Goal: Information Seeking & Learning: Learn about a topic

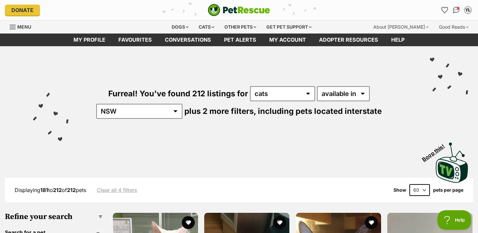
click at [23, 24] on span "Menu" at bounding box center [24, 27] width 14 height 6
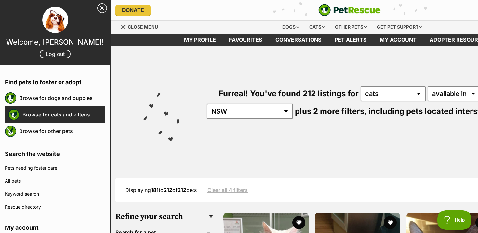
click at [60, 115] on link "Browse for cats and kittens" at bounding box center [63, 115] width 83 height 14
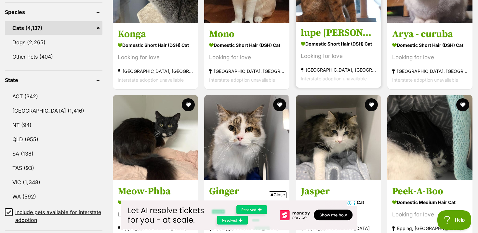
scroll to position [306, 0]
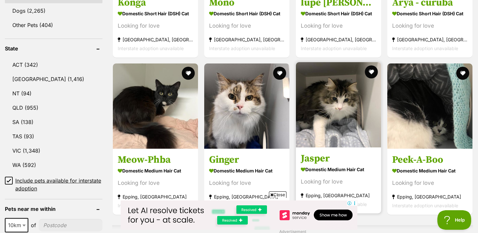
click at [355, 135] on img at bounding box center [338, 104] width 85 height 85
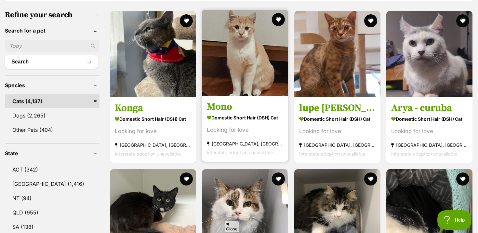
click at [269, 126] on div "Looking for love" at bounding box center [245, 130] width 76 height 9
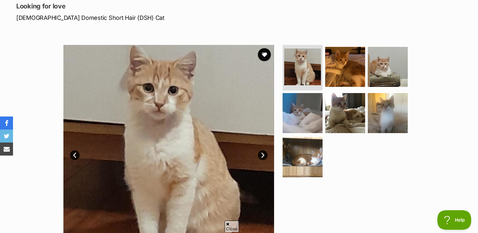
scroll to position [82, 0]
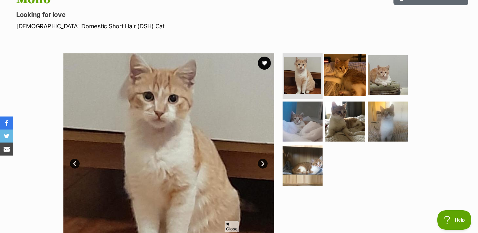
click at [330, 84] on img at bounding box center [345, 75] width 42 height 42
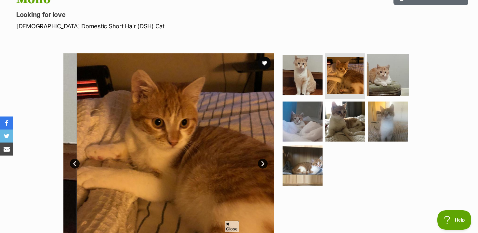
click at [386, 76] on img at bounding box center [388, 75] width 42 height 42
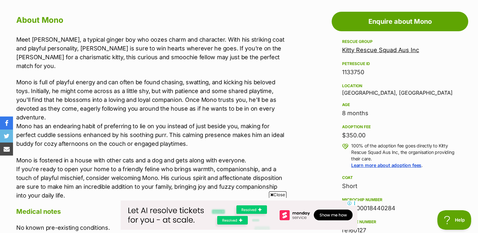
scroll to position [0, 0]
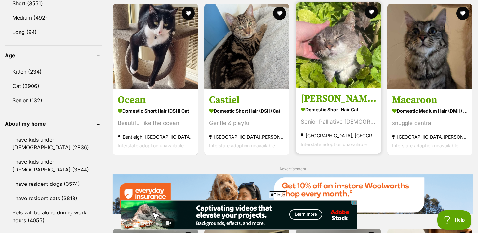
click at [346, 104] on link "Penny Domestic Short Hair Cat Senior Palliative Lady Noble Park, VIC Interstate…" at bounding box center [338, 120] width 85 height 66
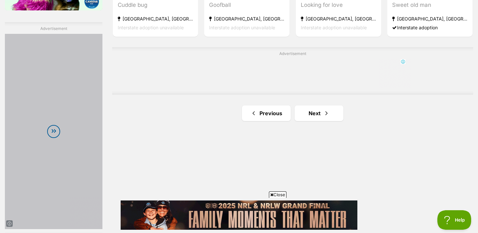
scroll to position [1155, 0]
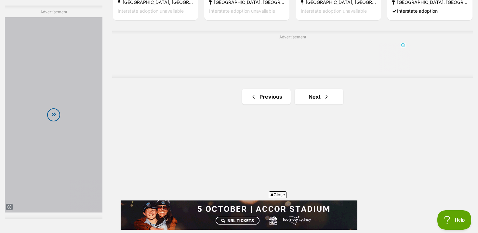
click at [317, 95] on link "Next" at bounding box center [319, 97] width 49 height 16
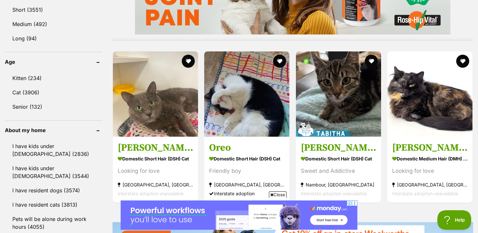
scroll to position [632, 0]
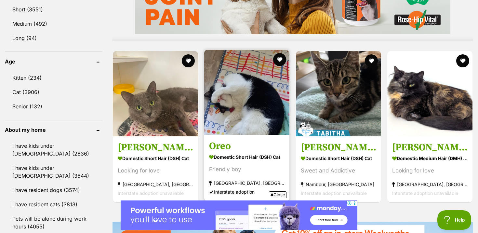
click at [235, 149] on h3 "Oreo" at bounding box center [246, 146] width 75 height 12
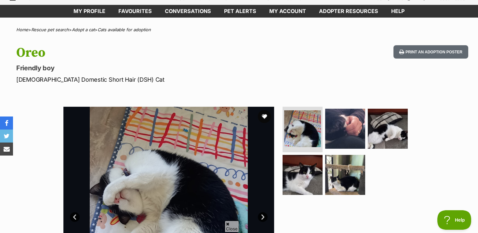
scroll to position [48, 0]
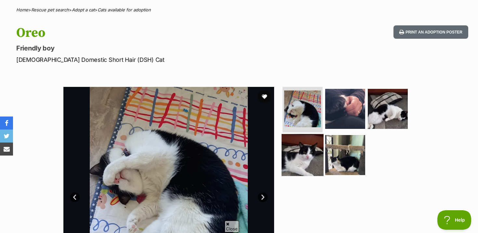
click at [305, 154] on img at bounding box center [303, 155] width 42 height 42
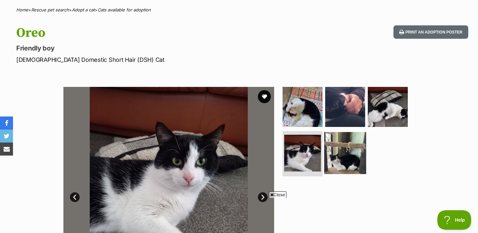
click at [342, 149] on img at bounding box center [345, 153] width 42 height 42
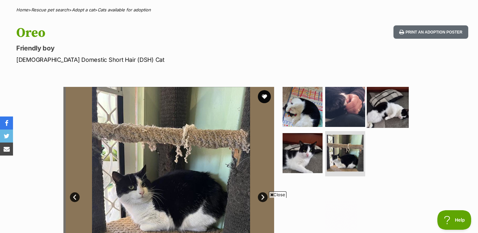
click at [380, 106] on img at bounding box center [388, 107] width 42 height 42
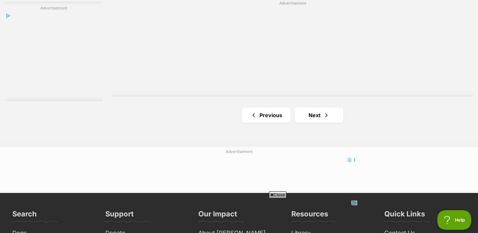
scroll to position [1249, 0]
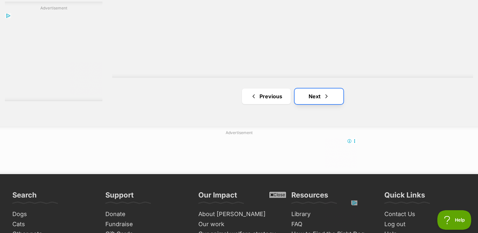
click at [309, 91] on link "Next" at bounding box center [319, 96] width 49 height 16
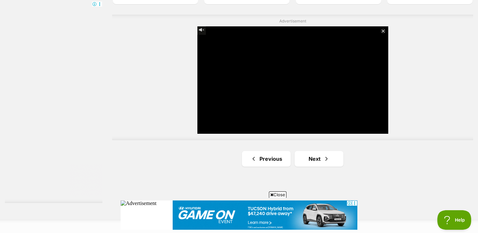
scroll to position [1181, 0]
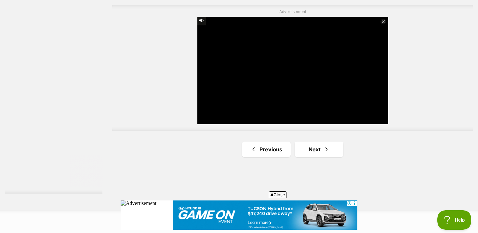
click at [311, 156] on link "Next" at bounding box center [319, 149] width 49 height 16
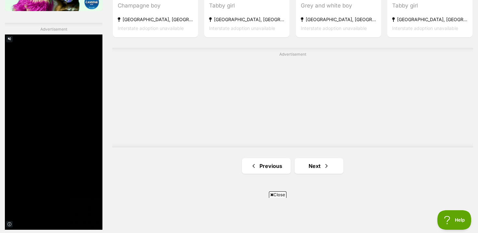
scroll to position [1145, 0]
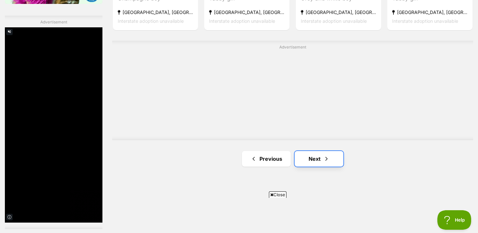
click at [318, 159] on link "Next" at bounding box center [319, 159] width 49 height 16
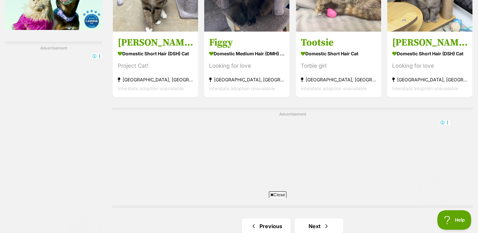
scroll to position [1229, 0]
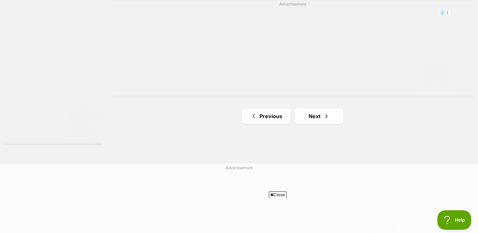
click at [318, 112] on link "Next" at bounding box center [319, 116] width 49 height 16
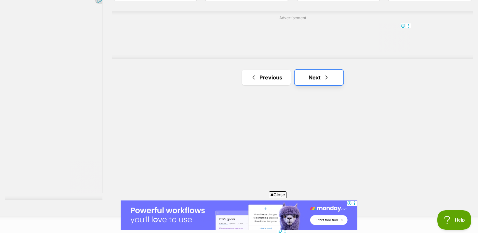
click at [317, 71] on link "Next" at bounding box center [319, 78] width 49 height 16
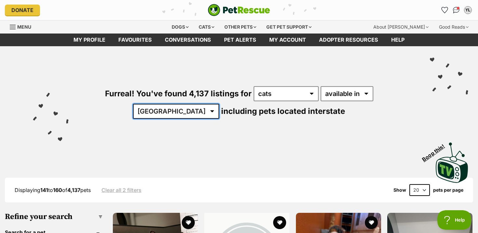
click at [219, 104] on select "Australia ACT NSW NT QLD SA TAS VIC WA" at bounding box center [176, 111] width 86 height 15
select select "NSW"
click at [219, 104] on select "Australia ACT NSW NT QLD SA TAS VIC WA" at bounding box center [176, 111] width 86 height 15
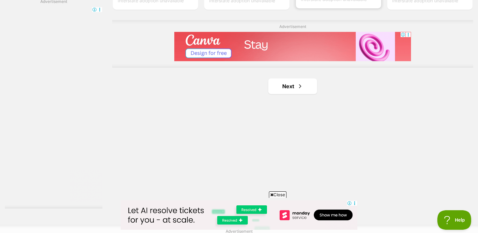
scroll to position [1079, 0]
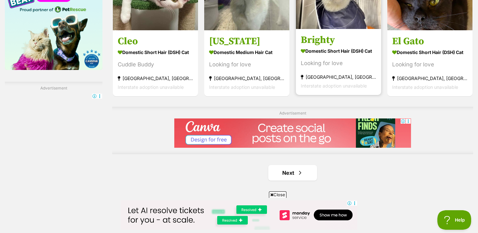
click at [366, 64] on div "Looking for love" at bounding box center [338, 63] width 75 height 9
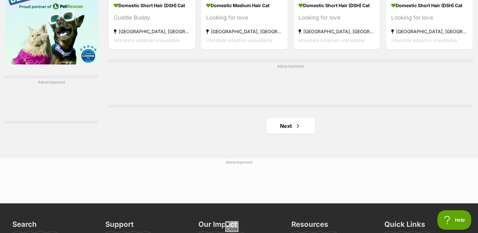
click at [291, 118] on link "Next" at bounding box center [290, 126] width 49 height 16
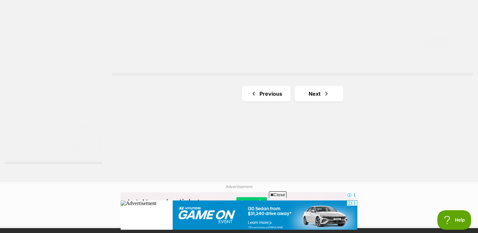
scroll to position [1232, 0]
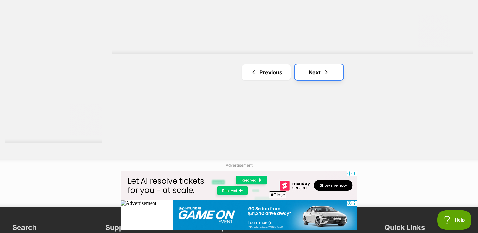
click at [304, 66] on link "Next" at bounding box center [319, 72] width 49 height 16
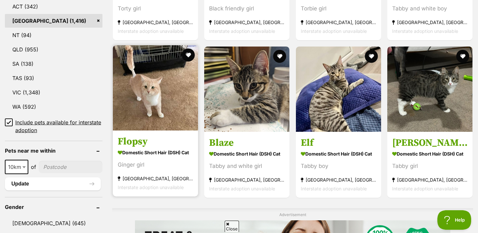
click at [183, 104] on img at bounding box center [155, 87] width 85 height 85
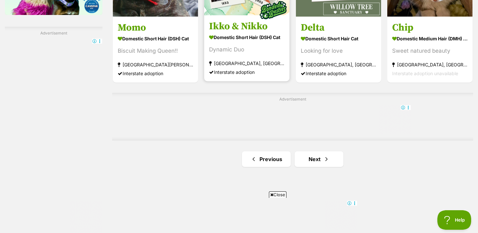
scroll to position [1137, 0]
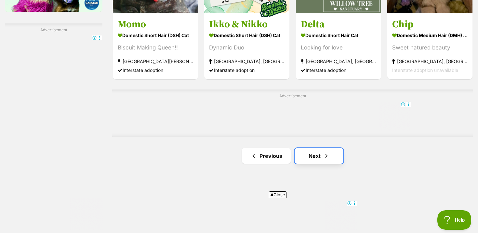
click at [315, 148] on link "Next" at bounding box center [319, 156] width 49 height 16
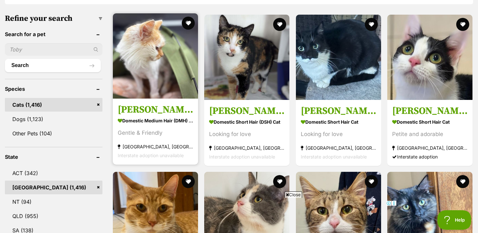
click at [168, 126] on section "Domestic Medium Hair (DMH) Cat Gentle & Friendly Gladesville, NSW Interstate ad…" at bounding box center [155, 137] width 75 height 44
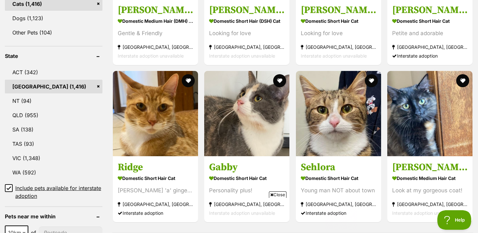
click at [246, 197] on div "Close" at bounding box center [239, 215] width 237 height 36
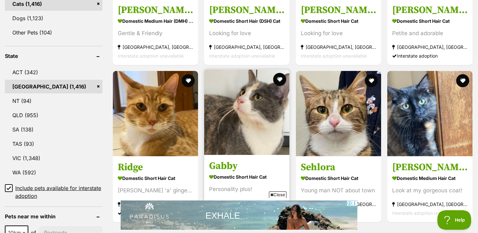
click at [267, 156] on link "Gabby Domestic Short Hair Cat Personality plus! Ermington, NSW Interstate adopt…" at bounding box center [246, 188] width 85 height 66
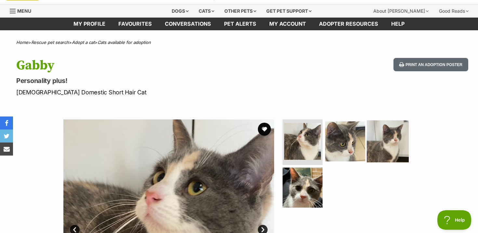
click at [388, 149] on img at bounding box center [388, 141] width 42 height 42
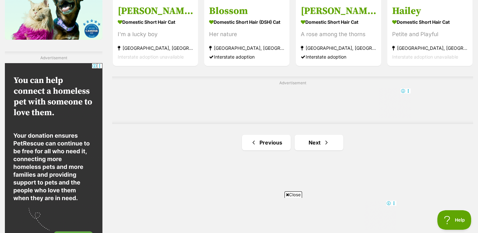
scroll to position [1175, 0]
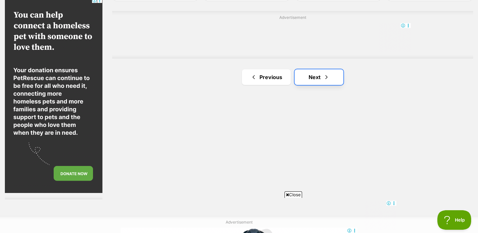
click at [307, 71] on link "Next" at bounding box center [319, 77] width 49 height 16
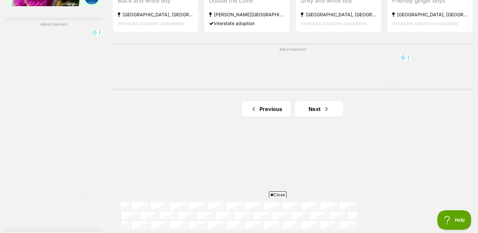
scroll to position [1146, 0]
